Goal: Information Seeking & Learning: Check status

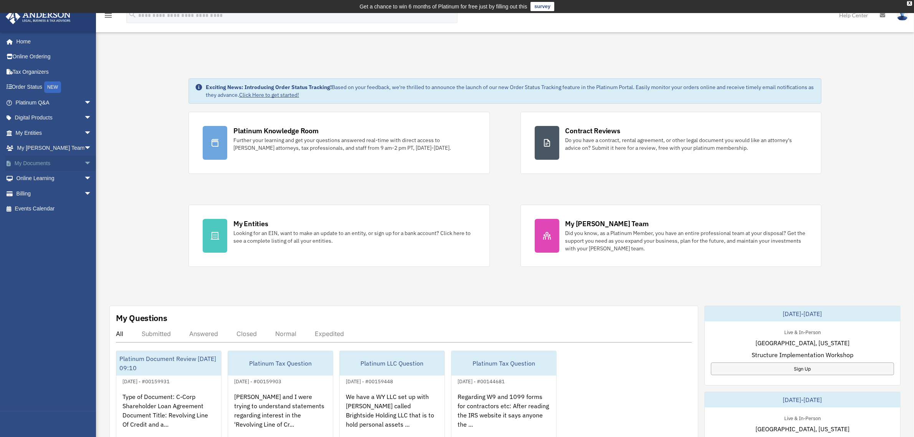
click at [84, 160] on span "arrow_drop_down" at bounding box center [91, 163] width 15 height 16
click at [31, 253] on link "Billing arrow_drop_down" at bounding box center [54, 253] width 98 height 15
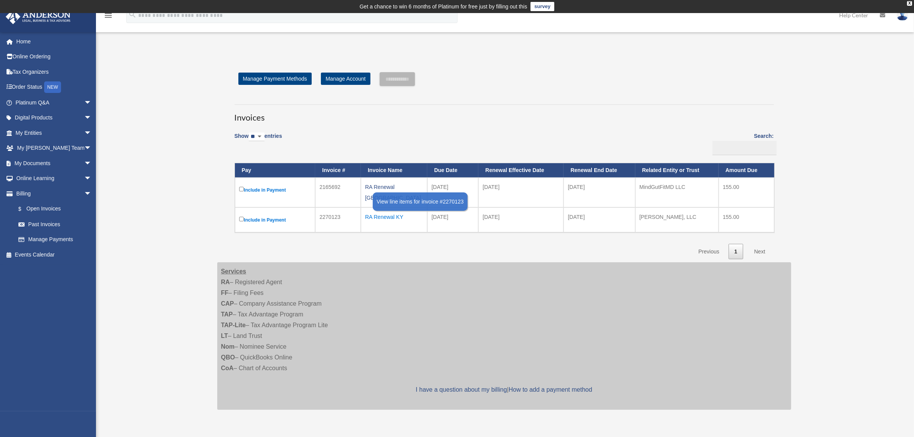
click at [386, 212] on div "RA Renewal KY" at bounding box center [394, 217] width 58 height 11
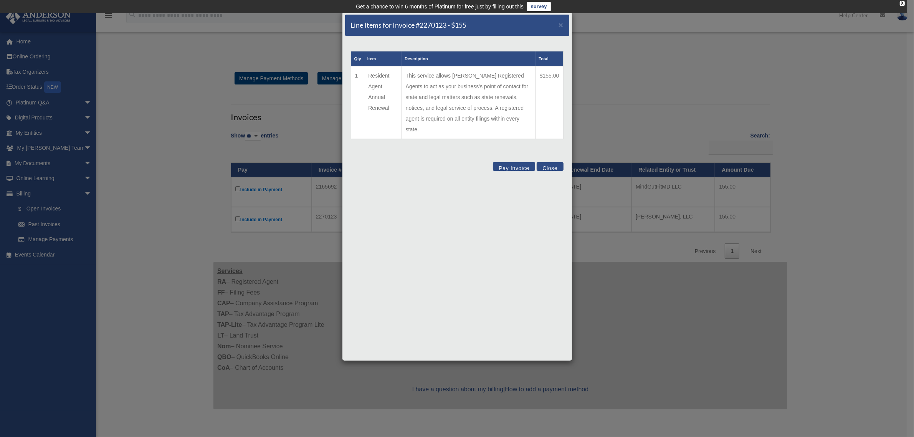
click at [513, 114] on td "This service allows Anderson Registered Agents to act as your business's point …" at bounding box center [469, 102] width 134 height 73
click at [550, 162] on button "Close" at bounding box center [550, 166] width 26 height 9
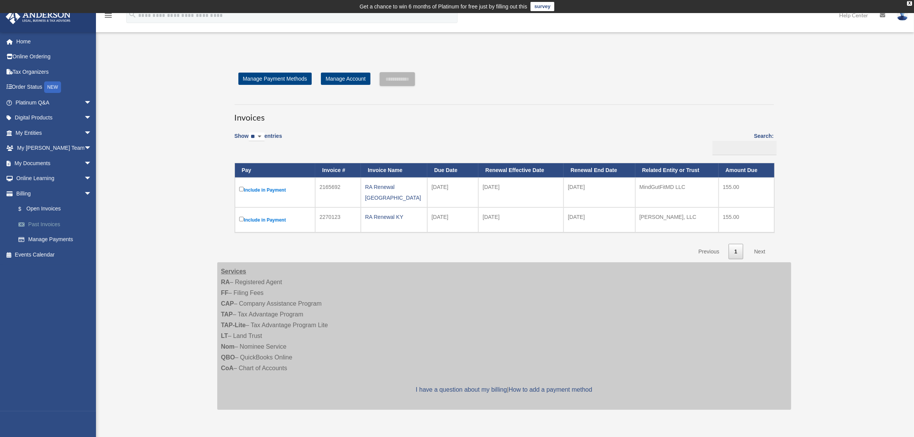
click at [53, 223] on link "Past Invoices" at bounding box center [57, 224] width 93 height 15
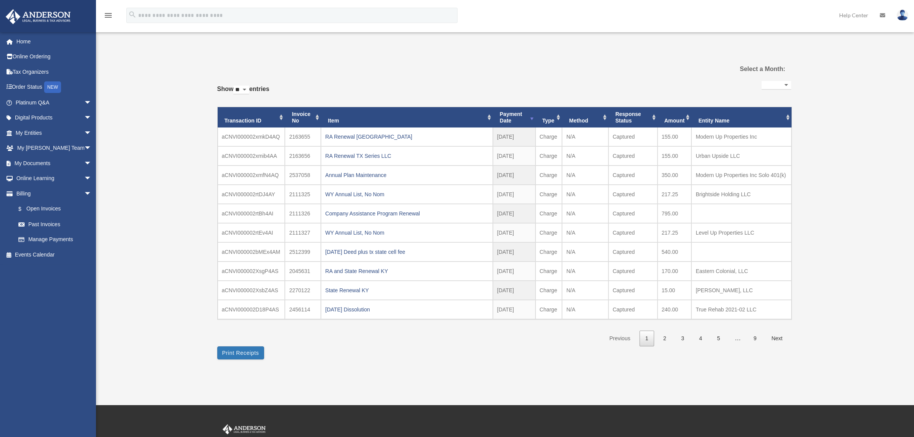
select select
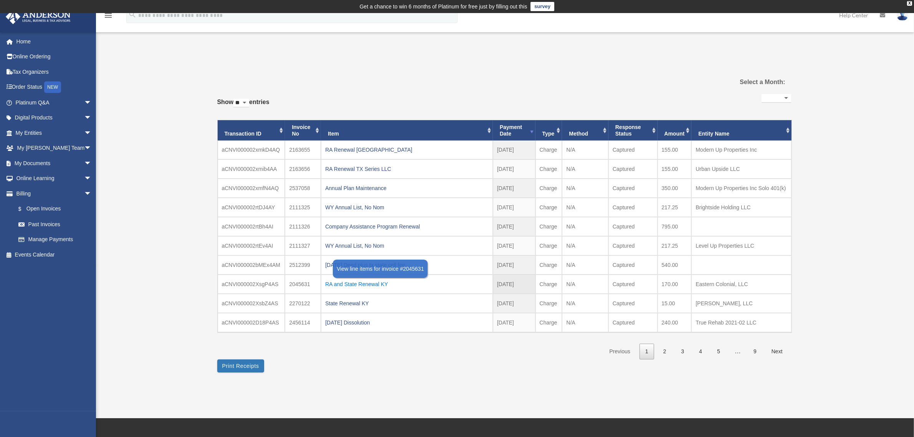
click at [348, 286] on div "RA and State Renewal KY" at bounding box center [406, 284] width 163 height 11
